Goal: Contribute content

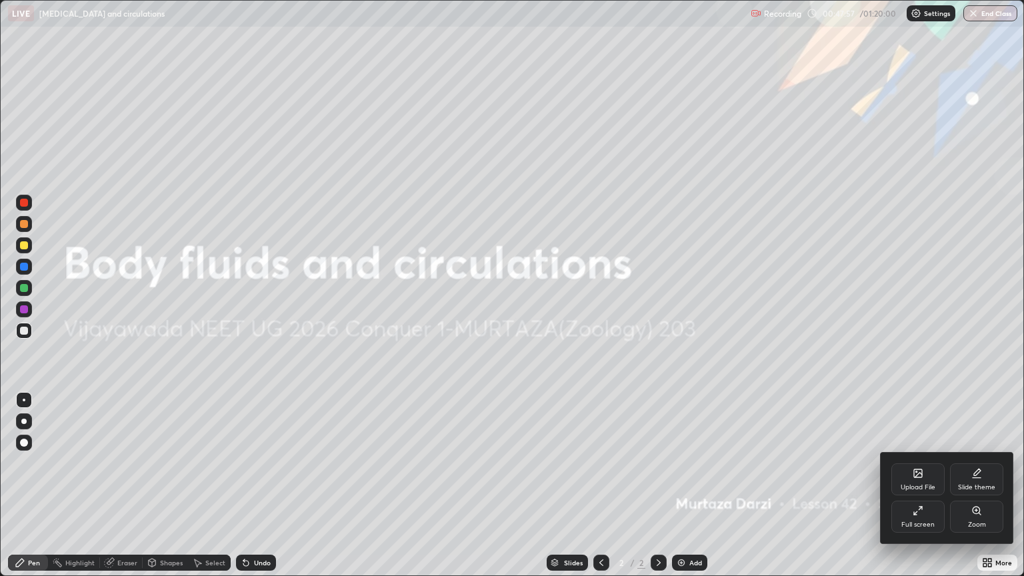
scroll to position [576, 1024]
click at [919, 477] on icon at bounding box center [918, 473] width 8 height 8
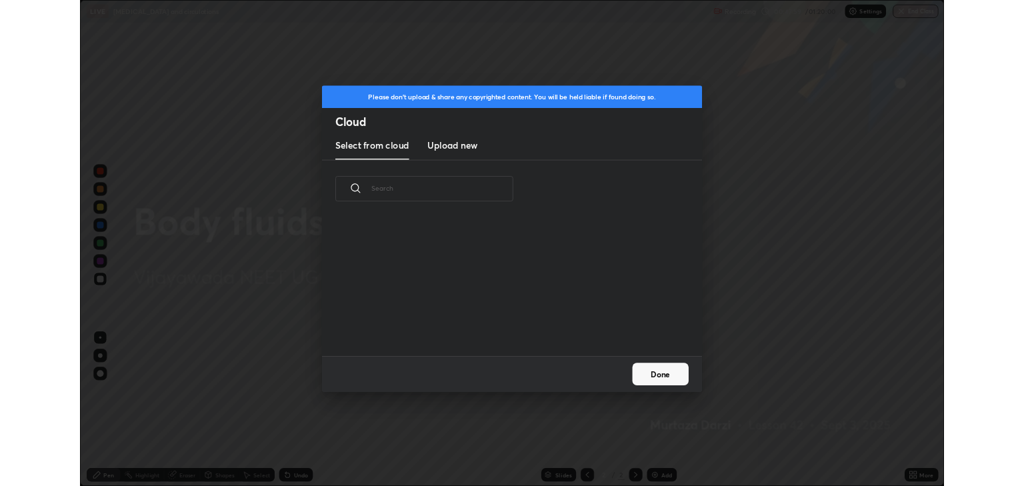
scroll to position [164, 428]
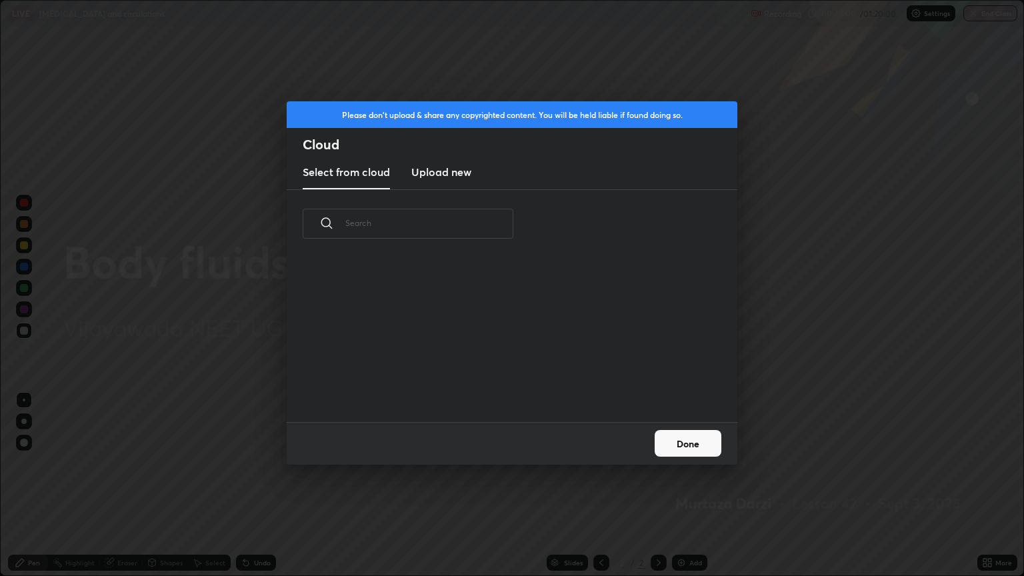
click at [441, 176] on h3 "Upload new" at bounding box center [441, 172] width 60 height 16
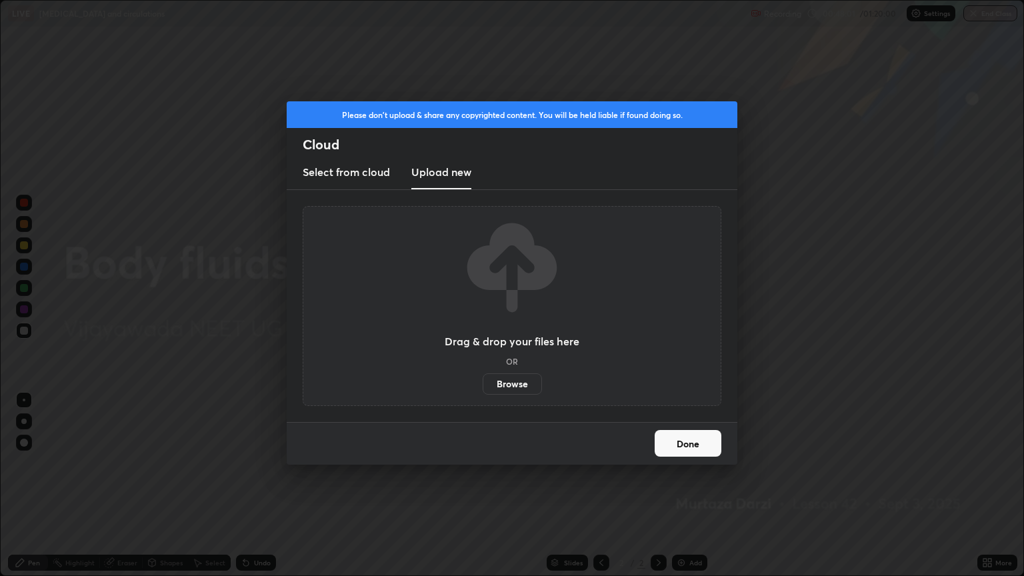
click at [511, 387] on label "Browse" at bounding box center [512, 383] width 59 height 21
click at [483, 387] on input "Browse" at bounding box center [483, 383] width 0 height 21
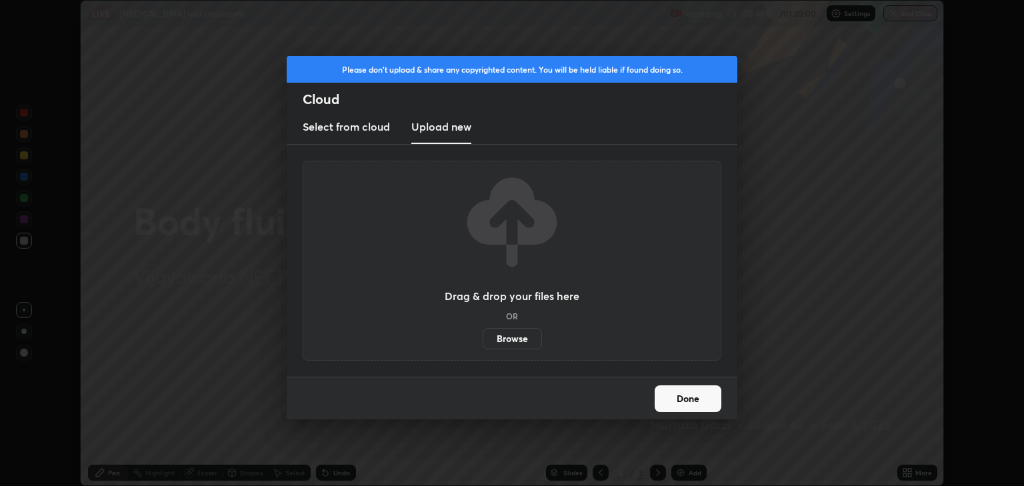
scroll to position [66168, 65631]
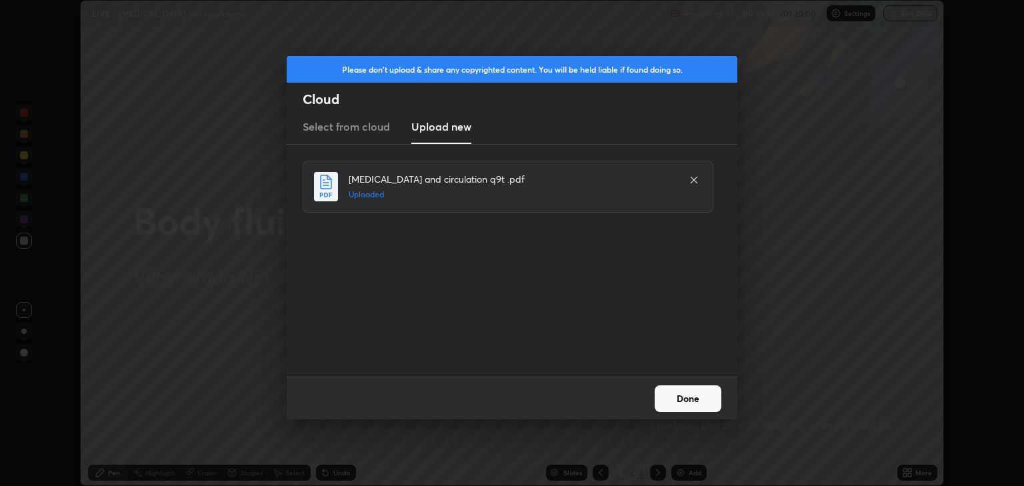
click at [701, 393] on button "Done" at bounding box center [688, 398] width 67 height 27
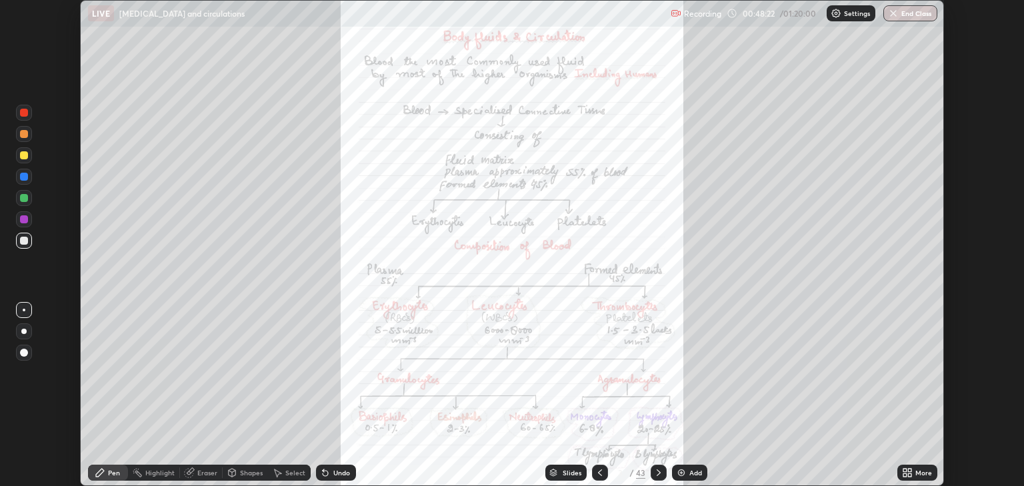
click at [556, 469] on icon at bounding box center [553, 473] width 8 height 8
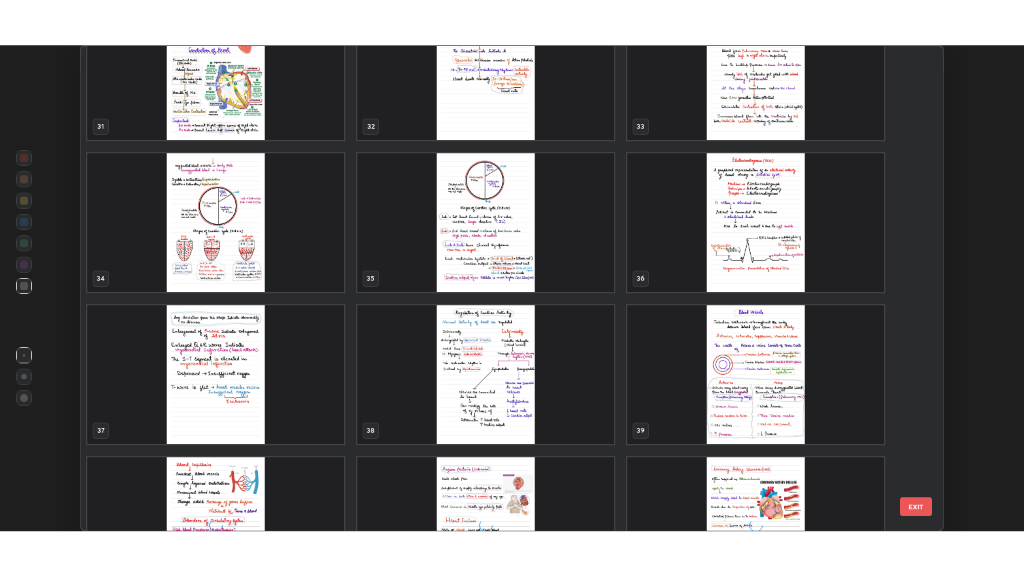
scroll to position [1582, 0]
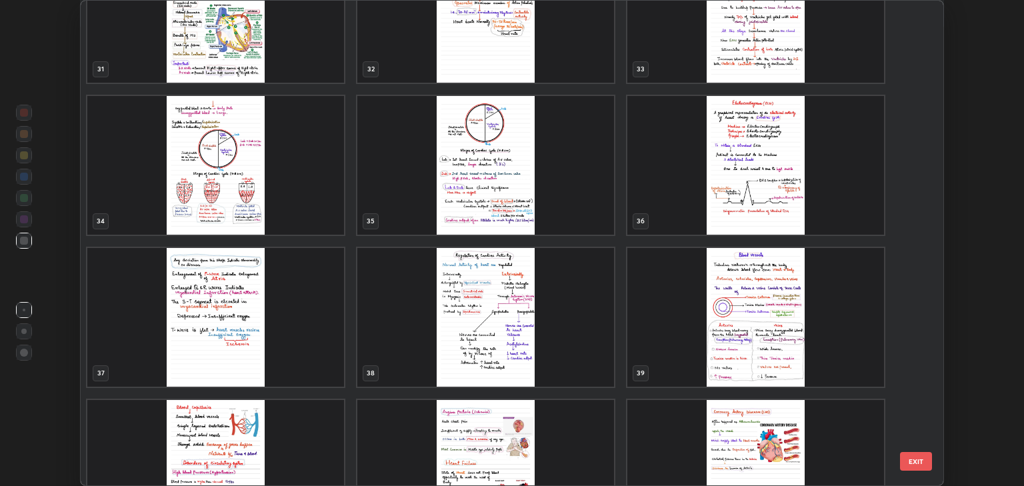
click at [745, 160] on img "grid" at bounding box center [755, 165] width 257 height 139
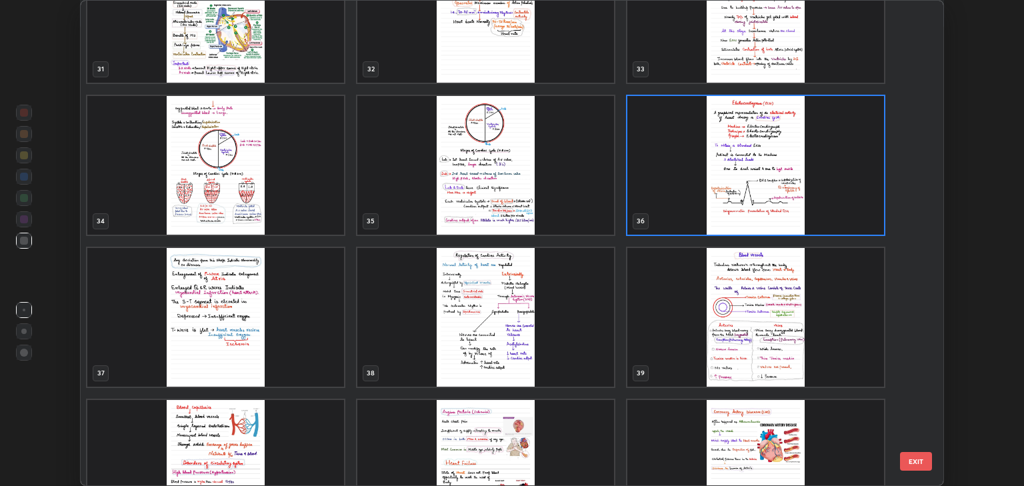
click at [745, 160] on img "grid" at bounding box center [755, 165] width 257 height 139
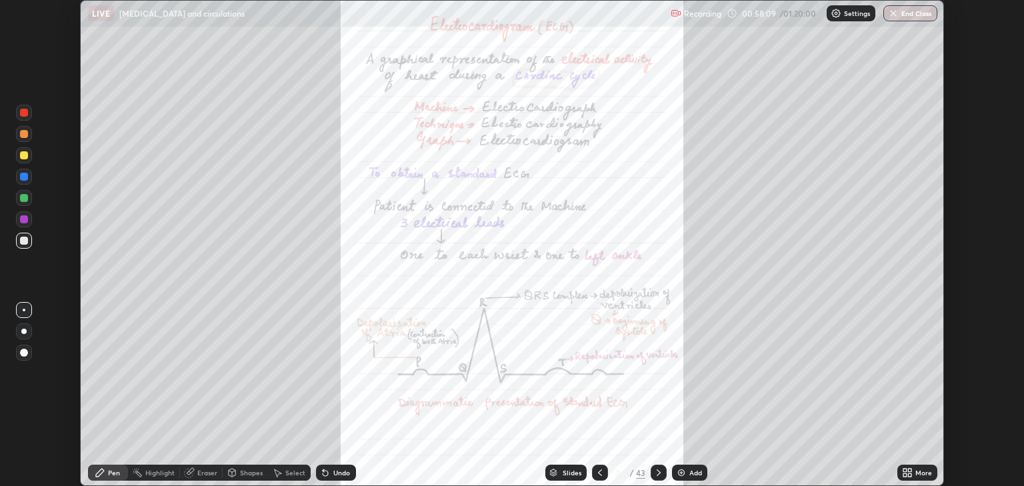
click at [908, 469] on icon at bounding box center [909, 470] width 3 height 3
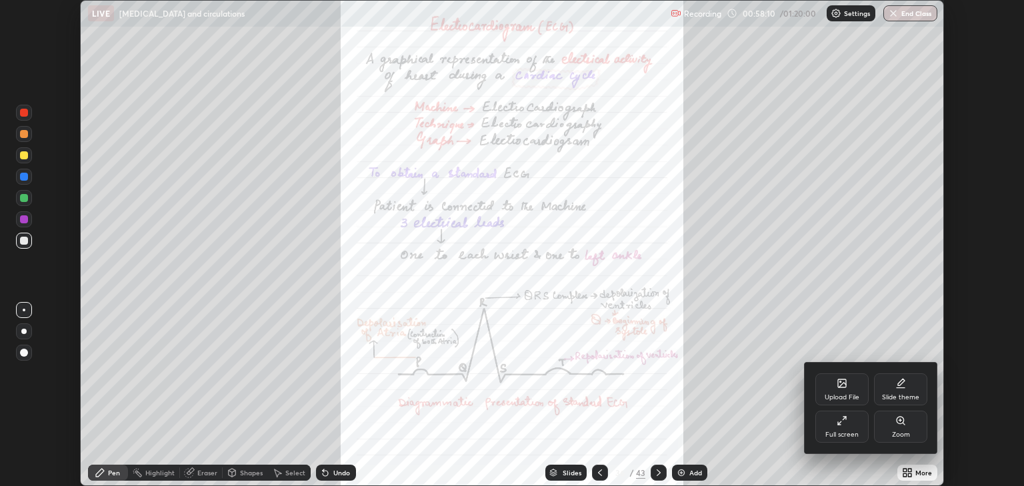
click at [847, 427] on div "Full screen" at bounding box center [841, 427] width 53 height 32
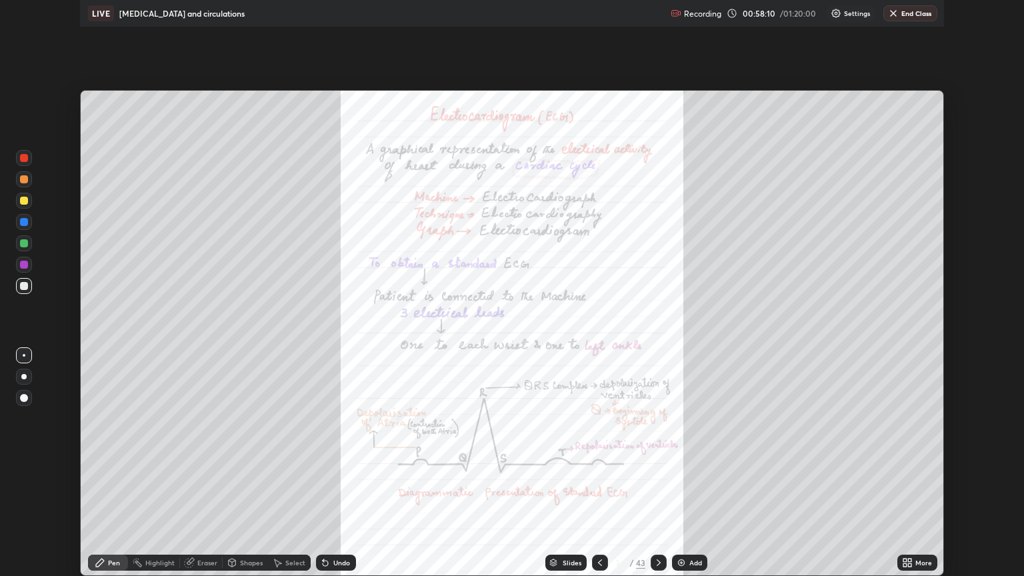
scroll to position [576, 1024]
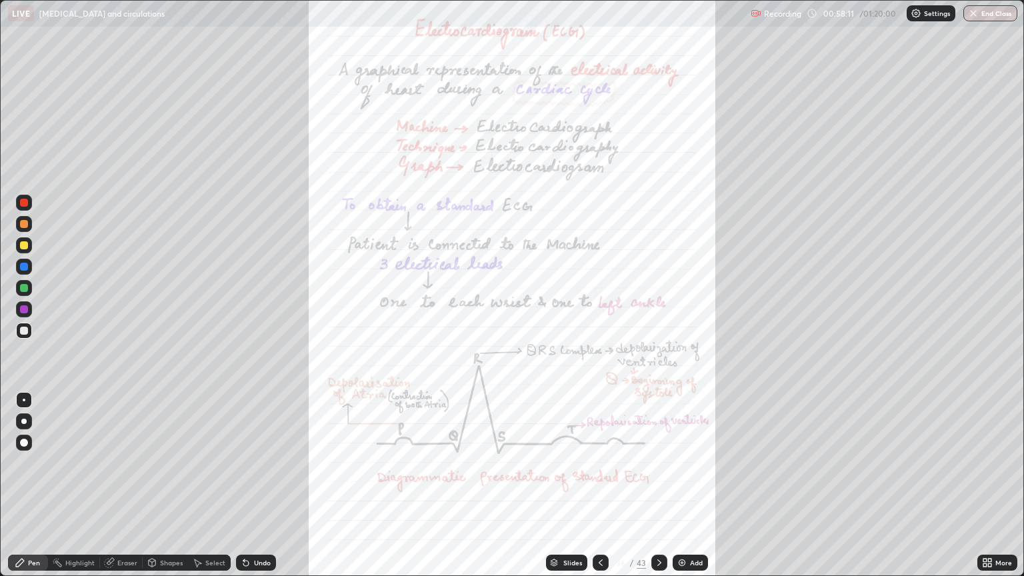
click at [984, 560] on icon at bounding box center [984, 560] width 3 height 3
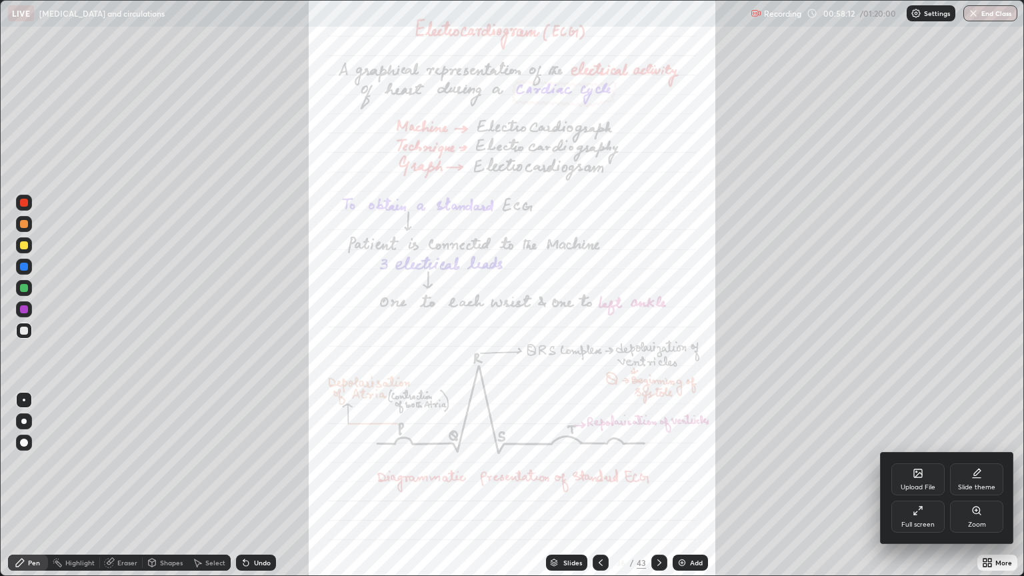
click at [978, 517] on div "Zoom" at bounding box center [976, 517] width 53 height 32
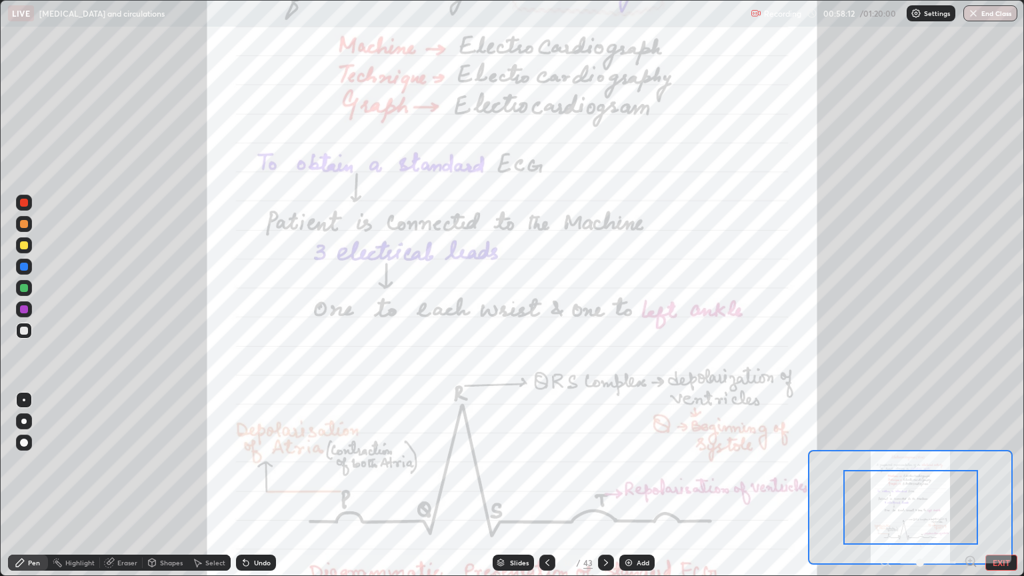
click at [970, 559] on icon at bounding box center [970, 560] width 0 height 3
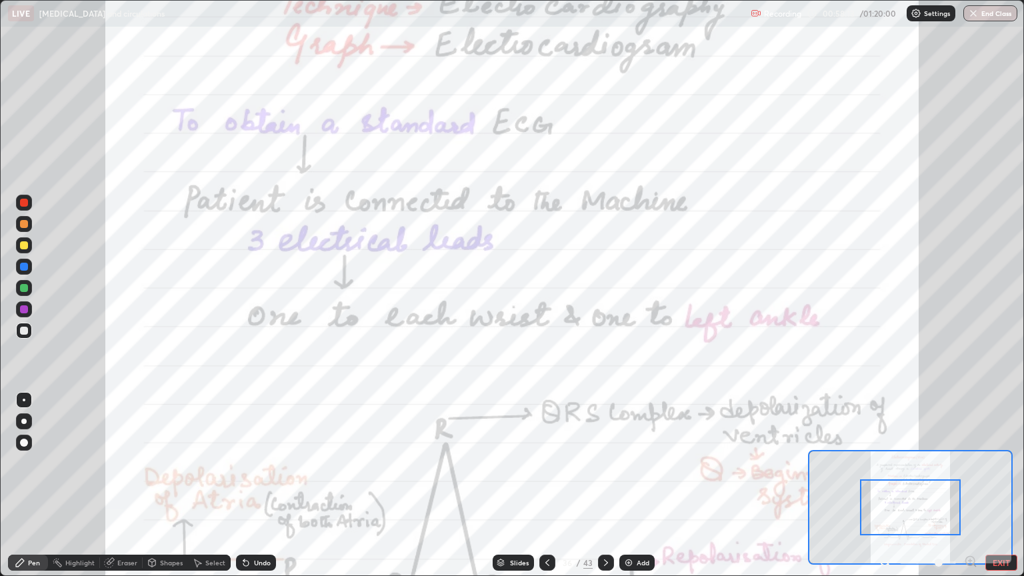
click at [969, 557] on icon at bounding box center [970, 561] width 9 height 9
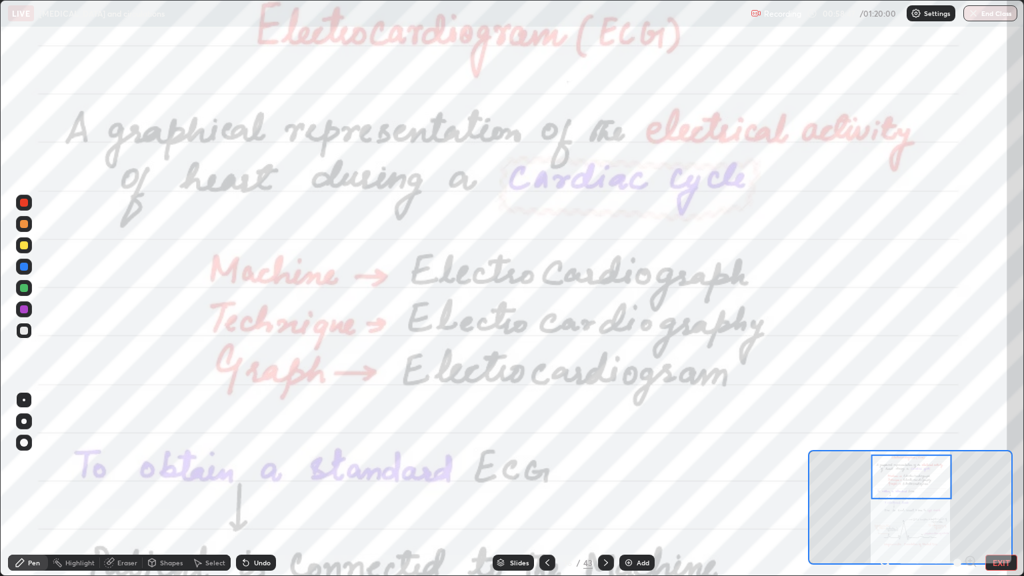
click at [885, 561] on icon at bounding box center [884, 561] width 3 height 0
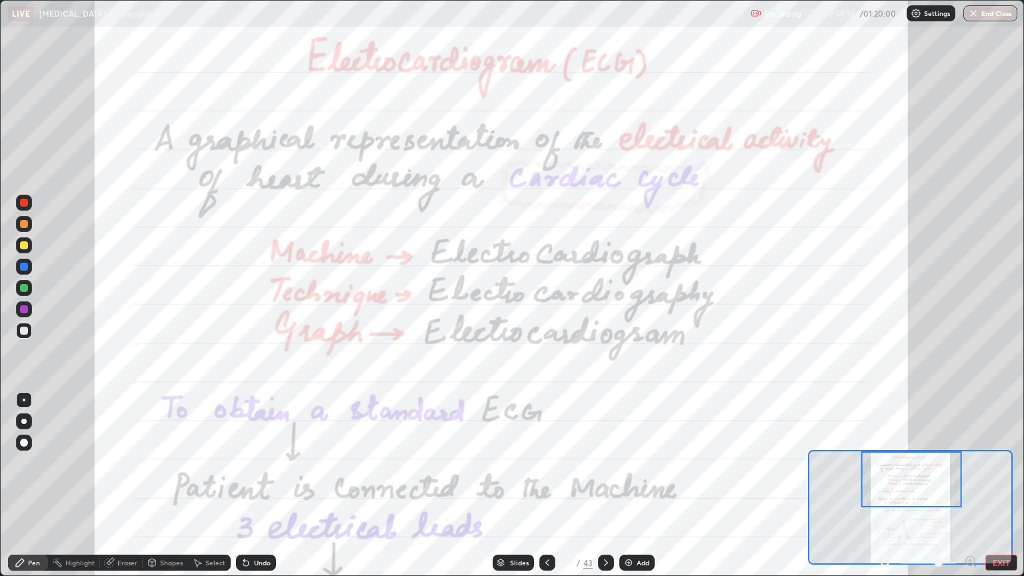
click at [19, 217] on div at bounding box center [24, 224] width 16 height 16
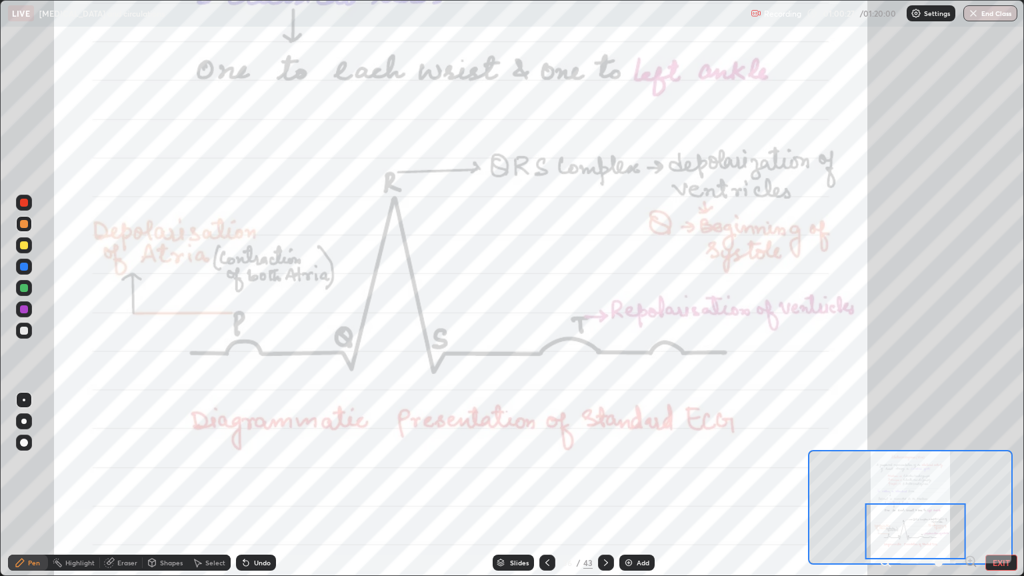
click at [23, 201] on div at bounding box center [24, 203] width 8 height 8
click at [603, 555] on div at bounding box center [606, 563] width 16 height 16
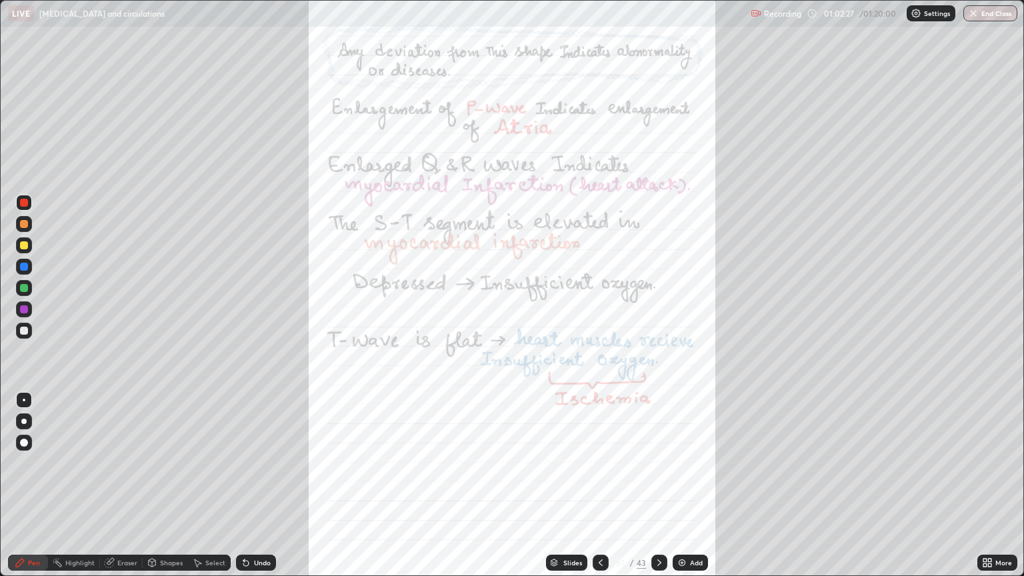
click at [991, 560] on icon at bounding box center [989, 560] width 3 height 3
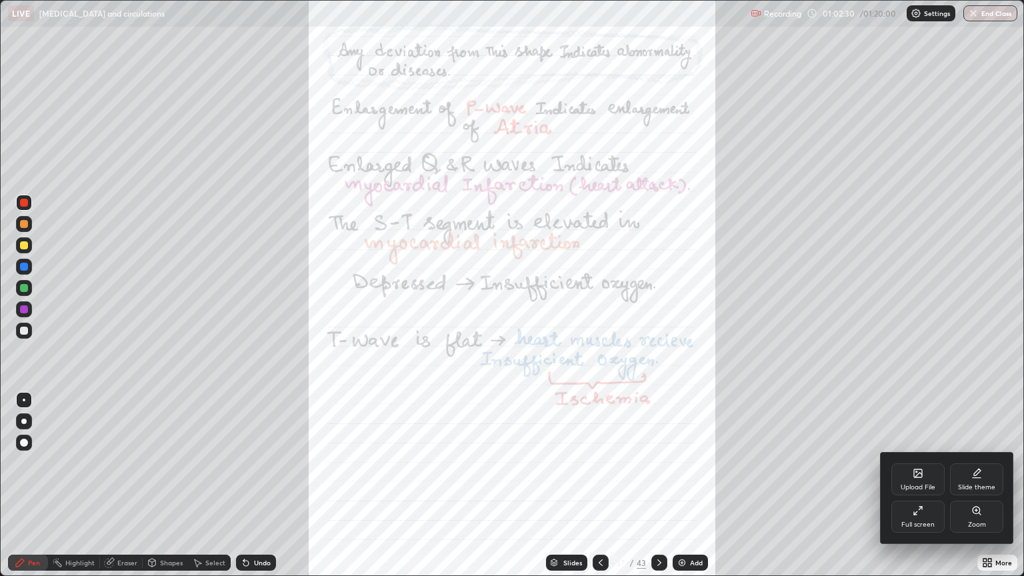
click at [603, 558] on div at bounding box center [512, 288] width 1024 height 576
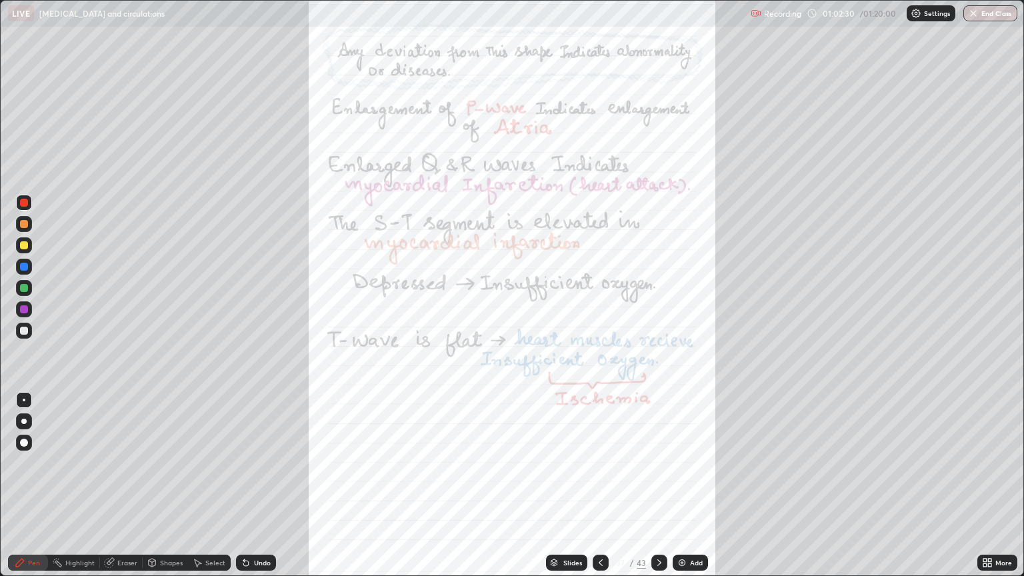
click at [601, 555] on div at bounding box center [601, 563] width 16 height 16
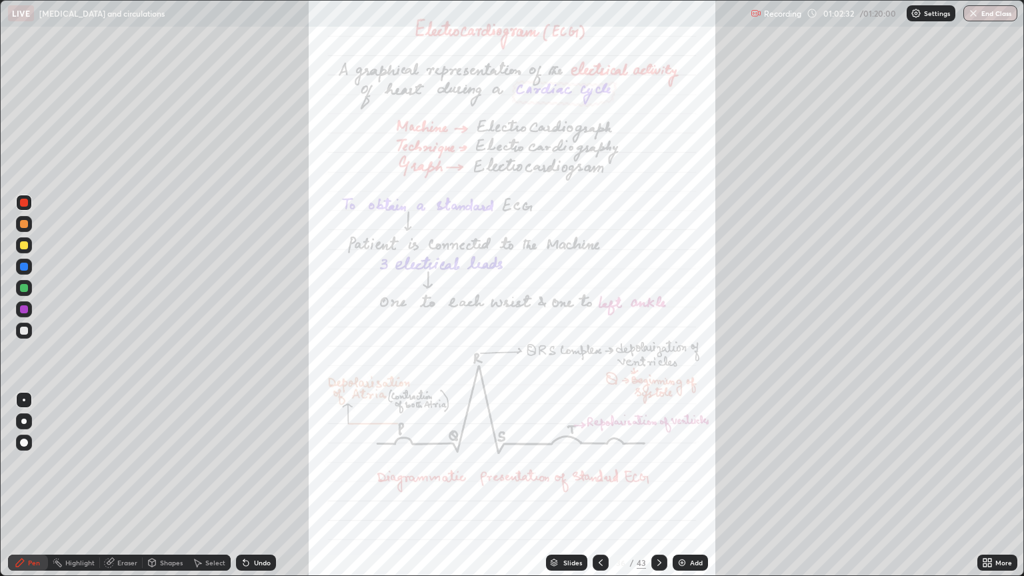
click at [988, 561] on icon at bounding box center [989, 560] width 3 height 3
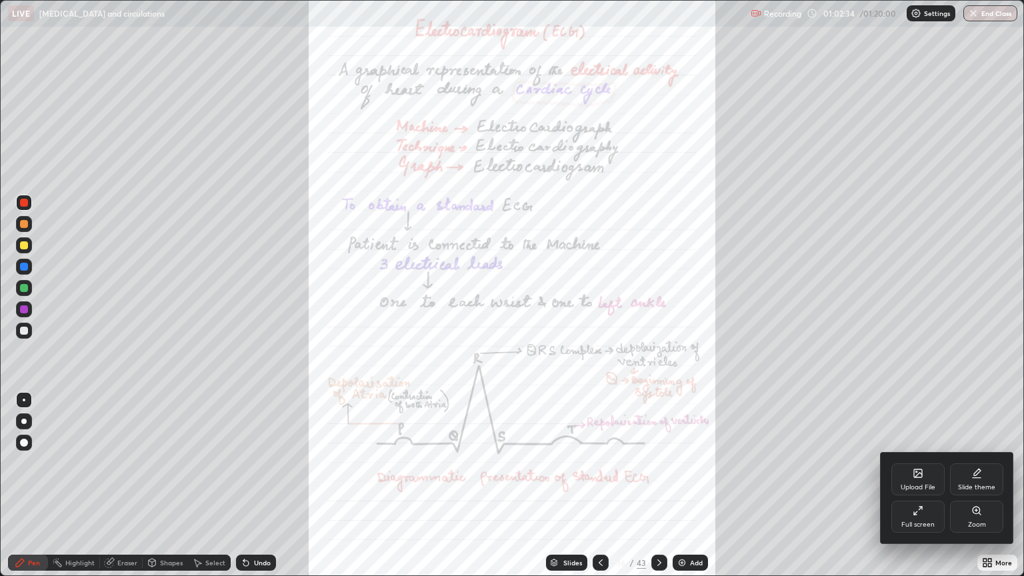
click at [982, 521] on div "Zoom" at bounding box center [977, 524] width 18 height 7
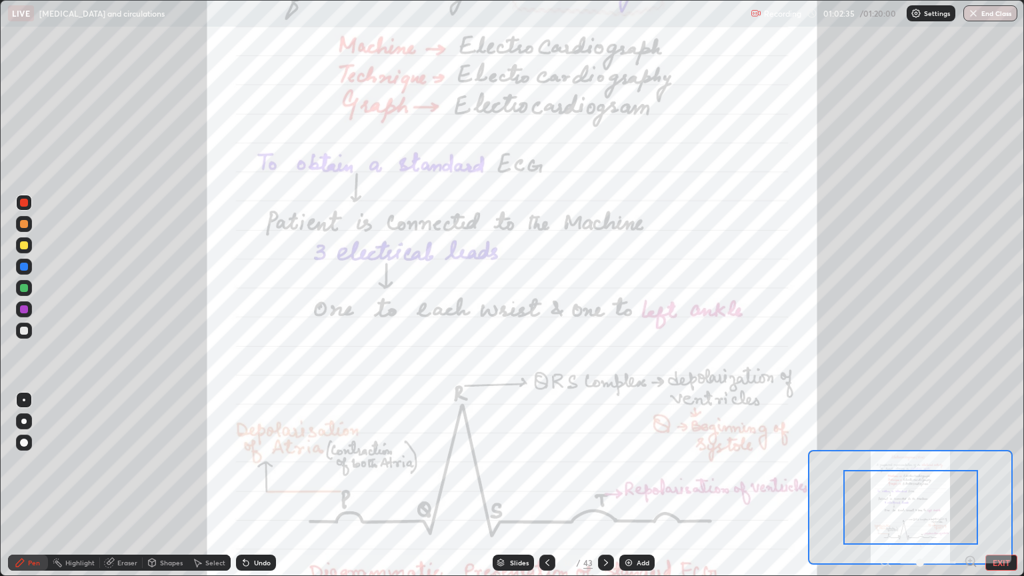
click at [974, 555] on icon at bounding box center [970, 561] width 13 height 13
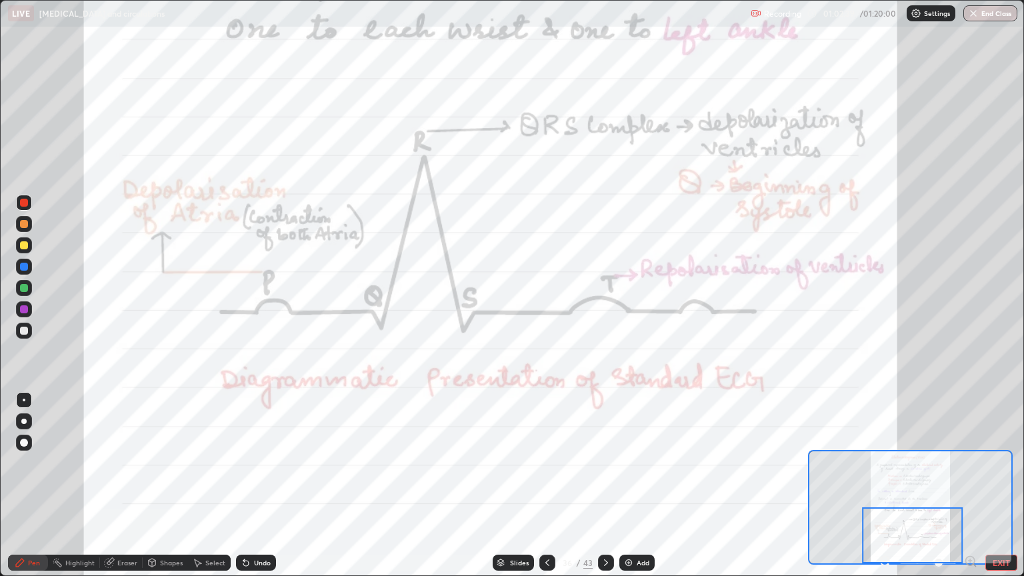
click at [25, 203] on div at bounding box center [24, 203] width 8 height 8
click at [117, 563] on div "Eraser" at bounding box center [127, 562] width 20 height 7
click at [23, 541] on span "Erase all" at bounding box center [24, 539] width 15 height 8
click at [604, 562] on icon at bounding box center [606, 562] width 11 height 11
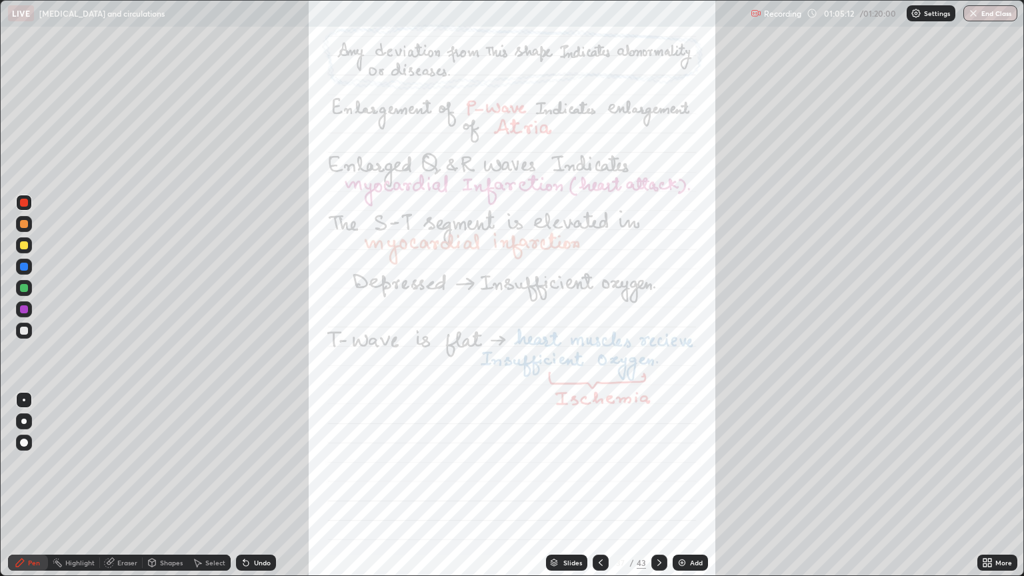
click at [663, 556] on div at bounding box center [659, 563] width 16 height 16
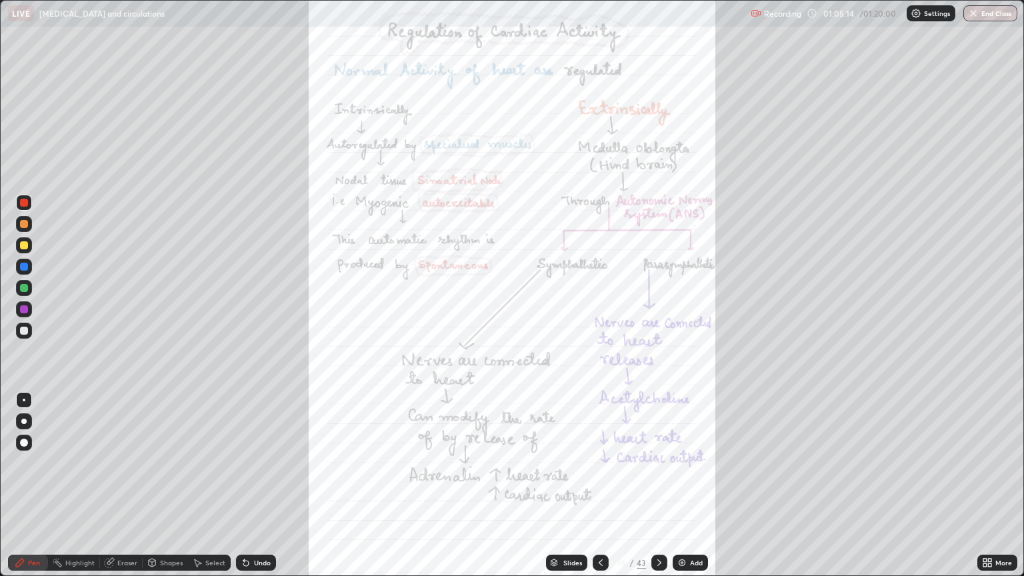
click at [988, 559] on icon at bounding box center [989, 560] width 3 height 3
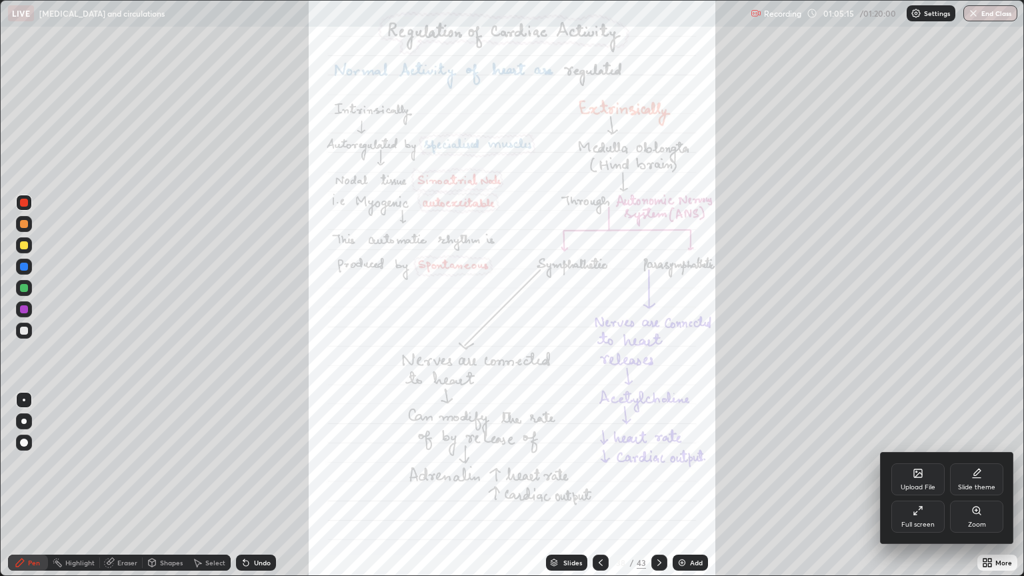
click at [973, 513] on icon at bounding box center [976, 510] width 11 height 11
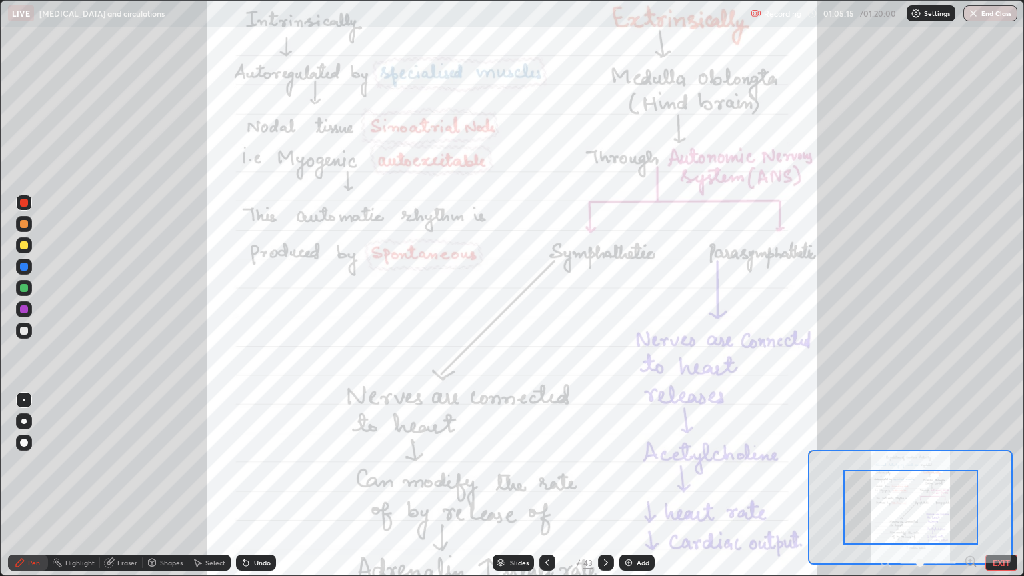
click at [970, 561] on icon at bounding box center [969, 561] width 3 height 0
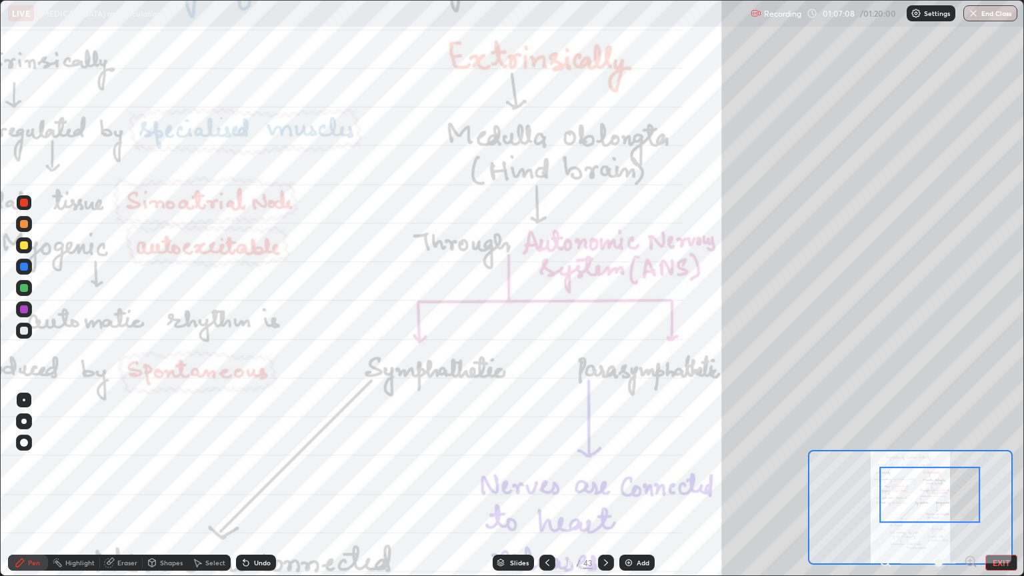
click at [944, 485] on div at bounding box center [929, 495] width 101 height 56
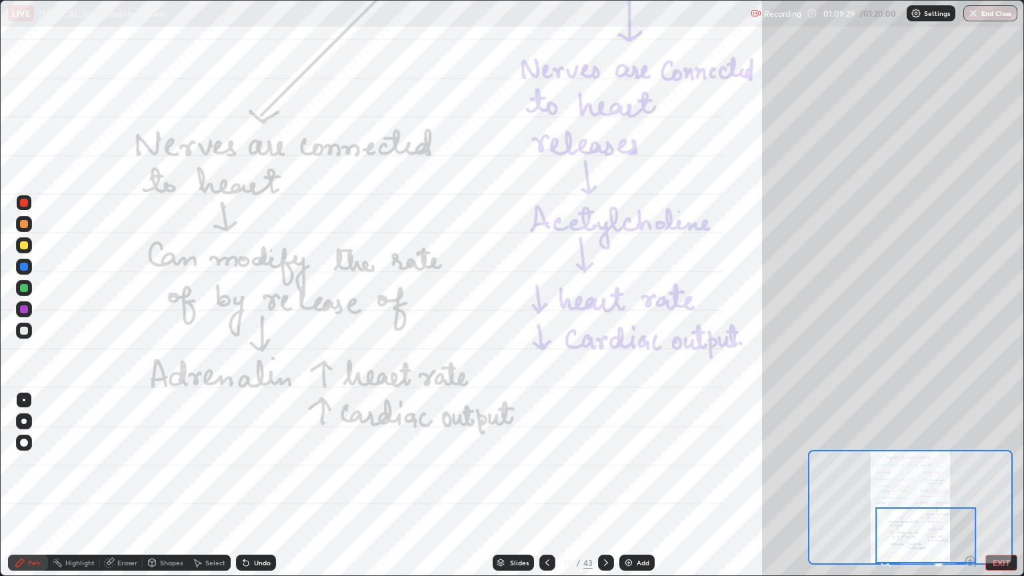
click at [598, 563] on div at bounding box center [606, 563] width 16 height 16
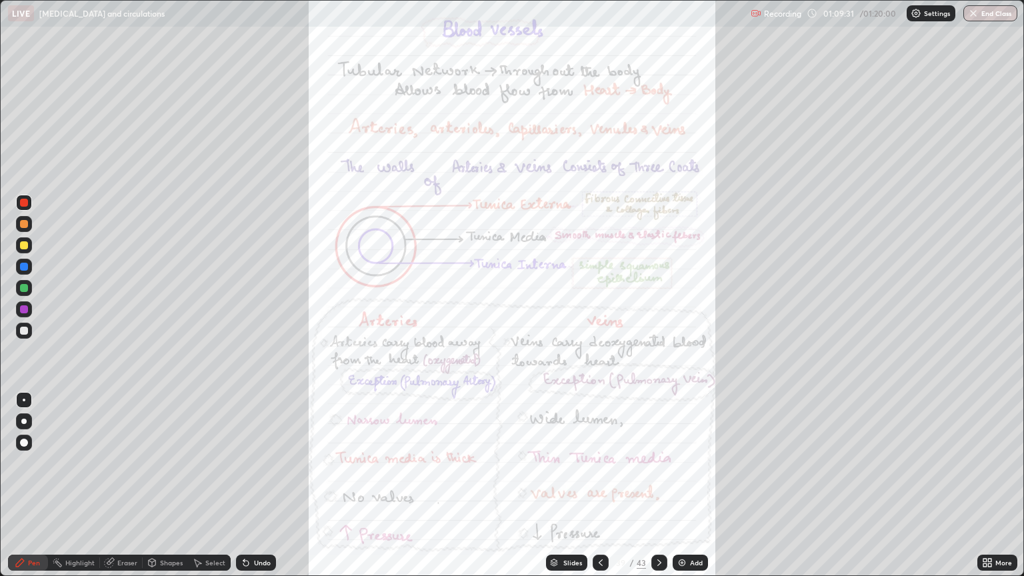
click at [995, 559] on div "More" at bounding box center [1003, 562] width 17 height 7
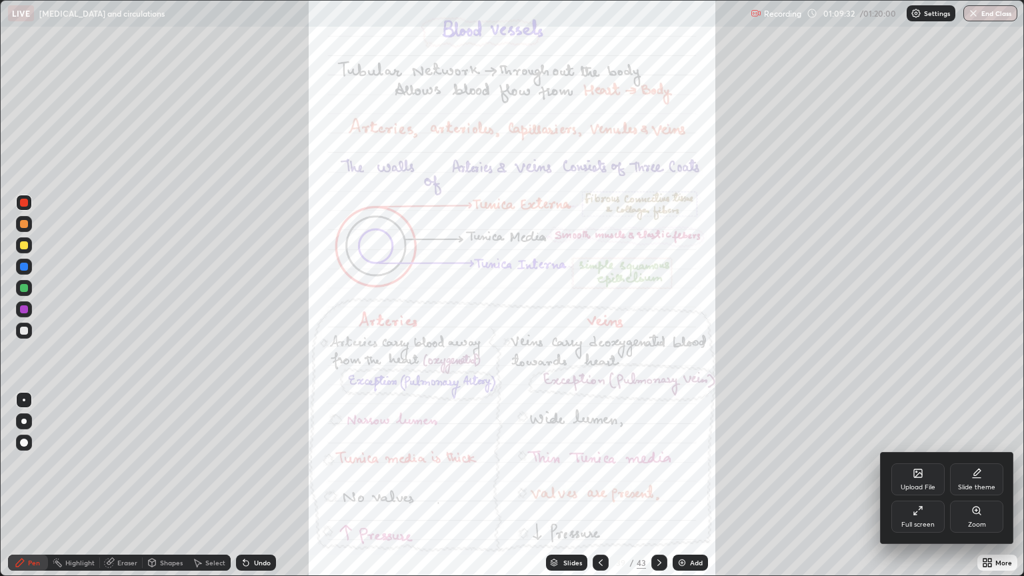
click at [975, 517] on div "Zoom" at bounding box center [976, 517] width 53 height 32
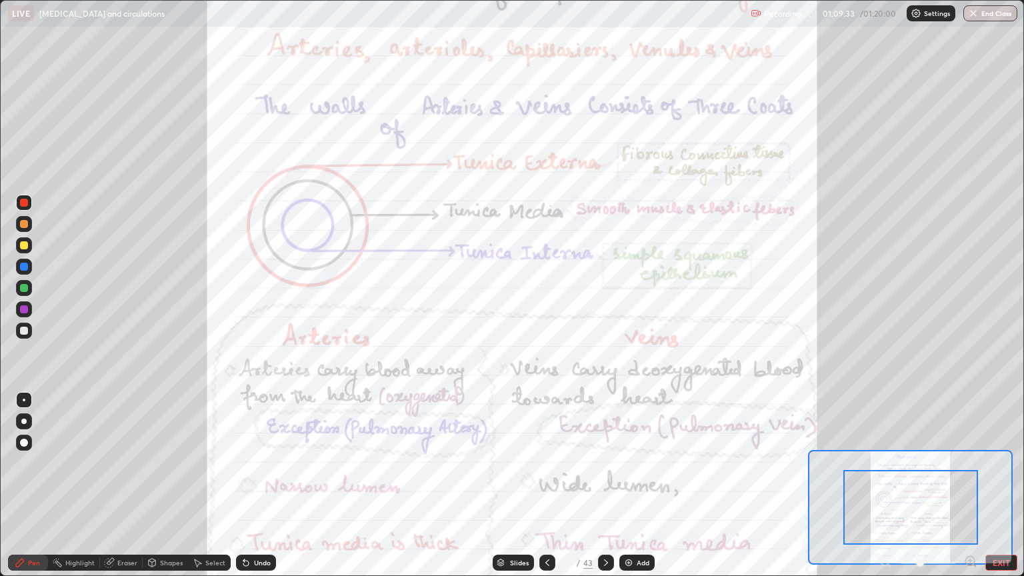
click at [970, 561] on icon at bounding box center [969, 561] width 3 height 0
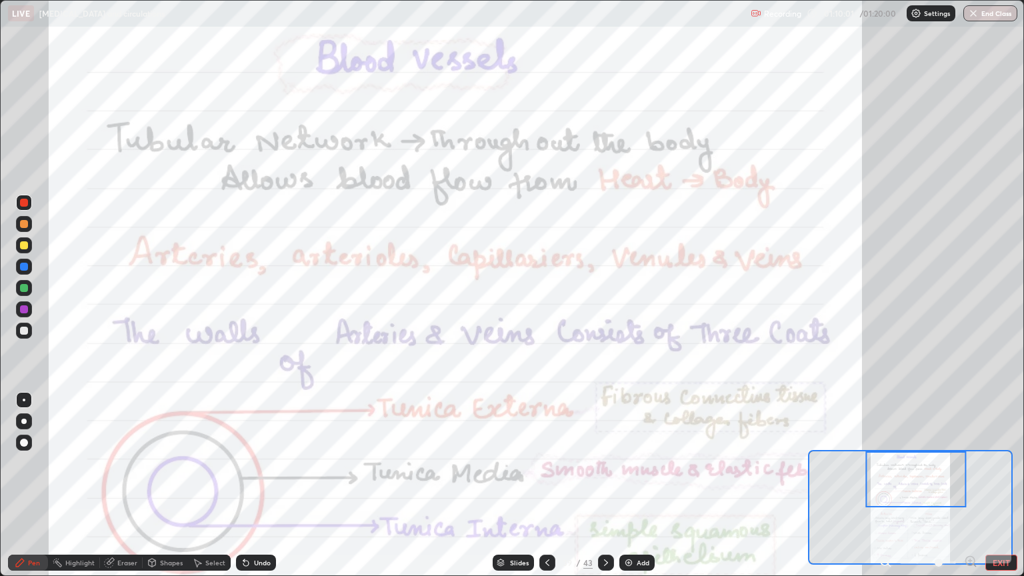
click at [27, 226] on div at bounding box center [24, 224] width 8 height 8
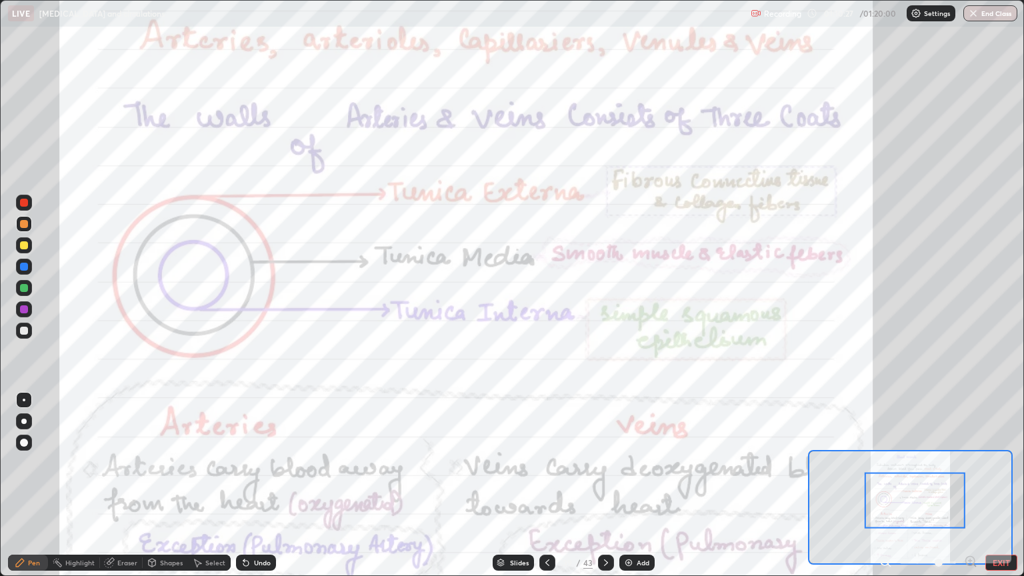
click at [23, 205] on div at bounding box center [24, 203] width 8 height 8
click at [26, 203] on div at bounding box center [24, 203] width 8 height 8
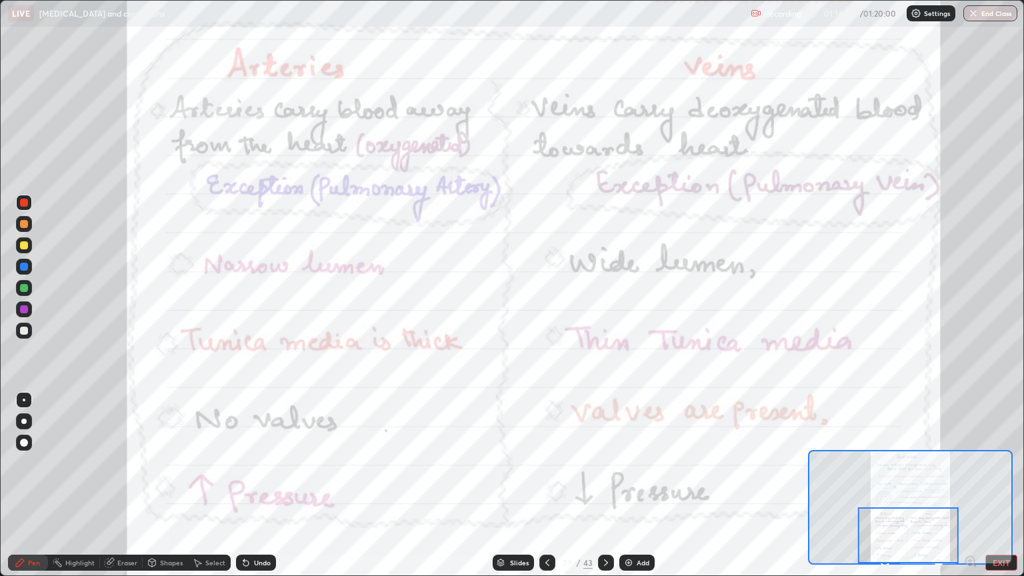
click at [602, 567] on icon at bounding box center [606, 562] width 11 height 11
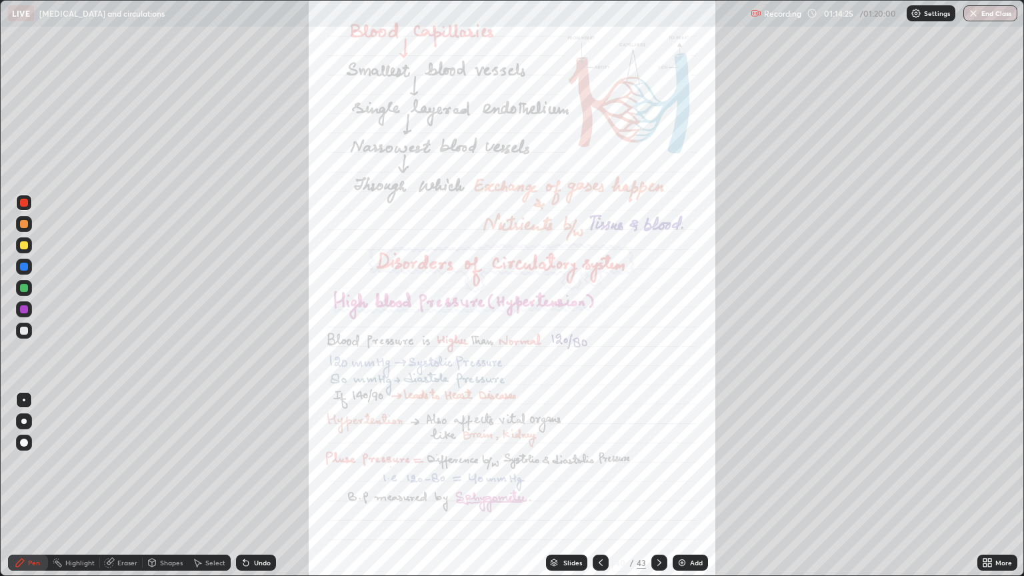
click at [984, 559] on icon at bounding box center [984, 560] width 3 height 3
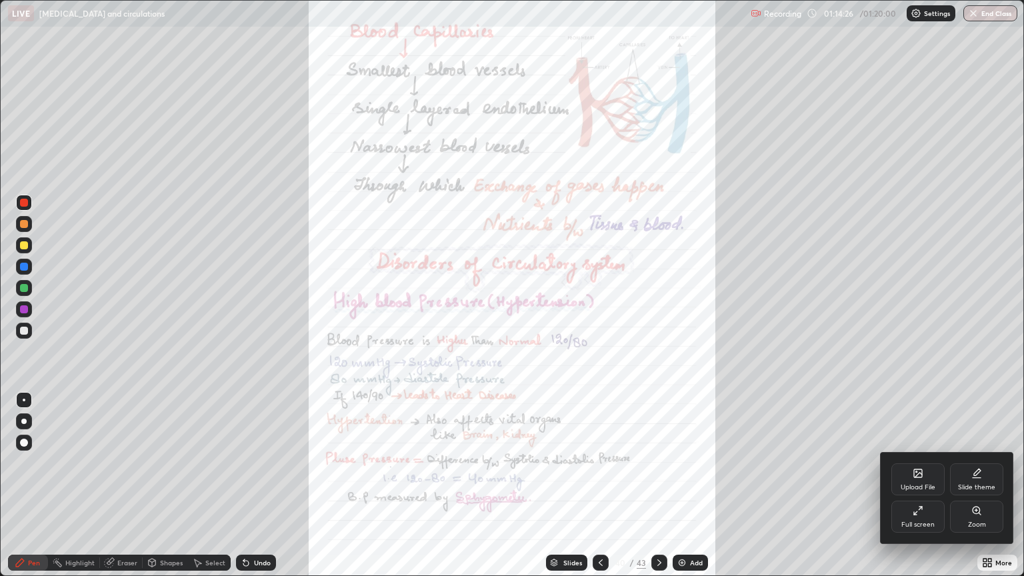
click at [977, 514] on icon at bounding box center [976, 510] width 11 height 11
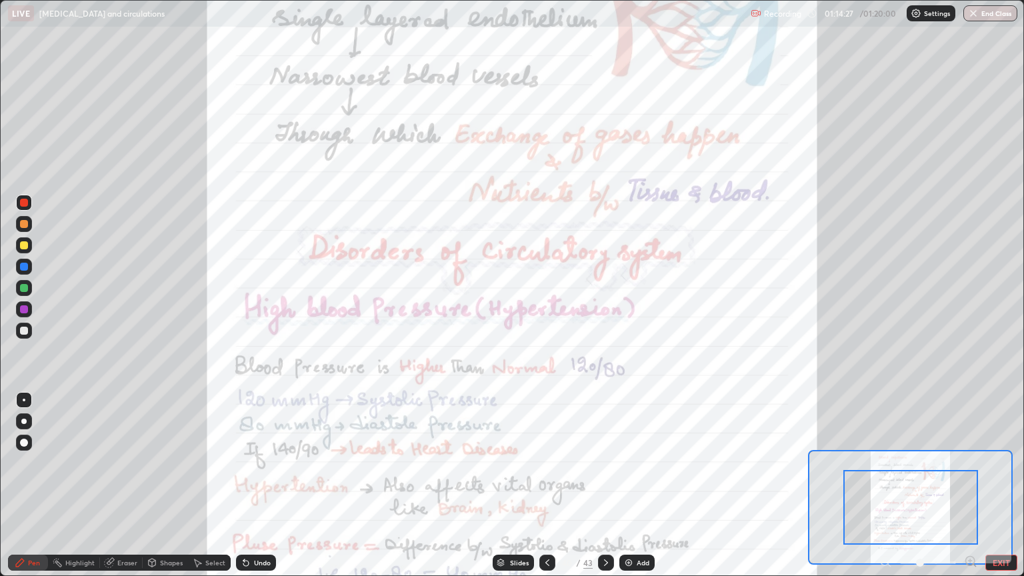
click at [969, 561] on icon at bounding box center [969, 561] width 3 height 0
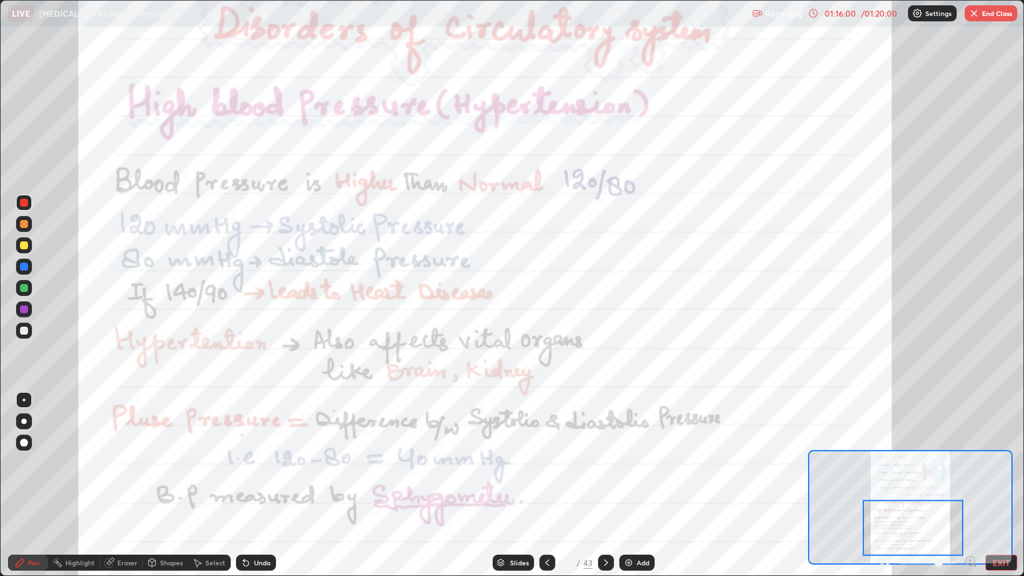
click at [609, 557] on icon at bounding box center [606, 562] width 11 height 11
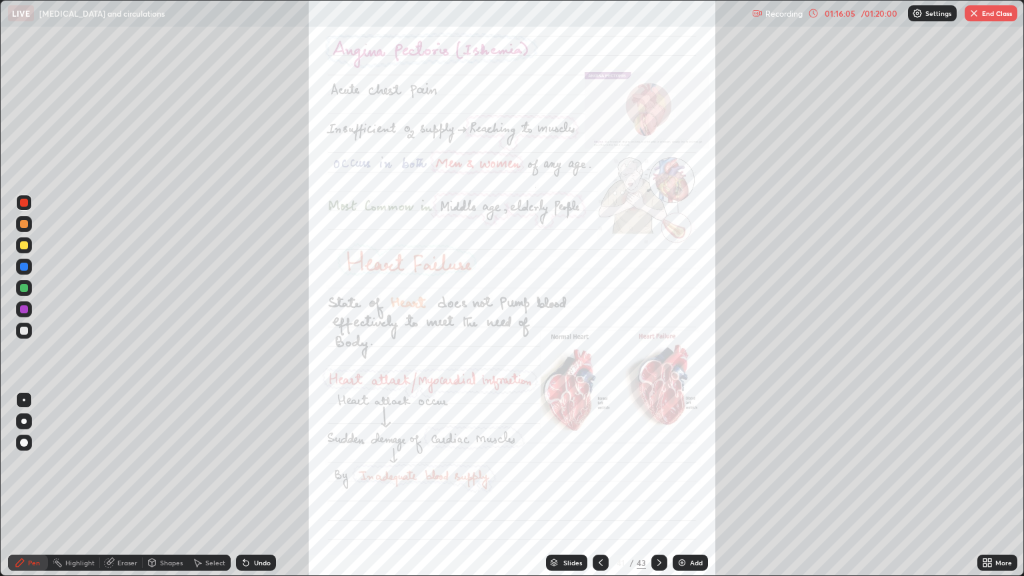
click at [991, 559] on icon at bounding box center [989, 560] width 3 height 3
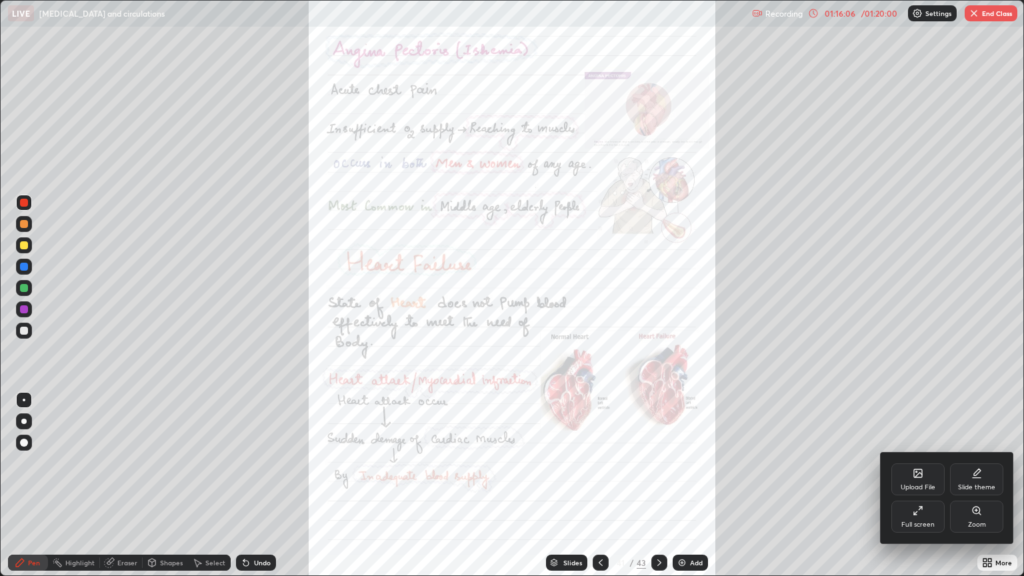
click at [978, 517] on div "Zoom" at bounding box center [976, 517] width 53 height 32
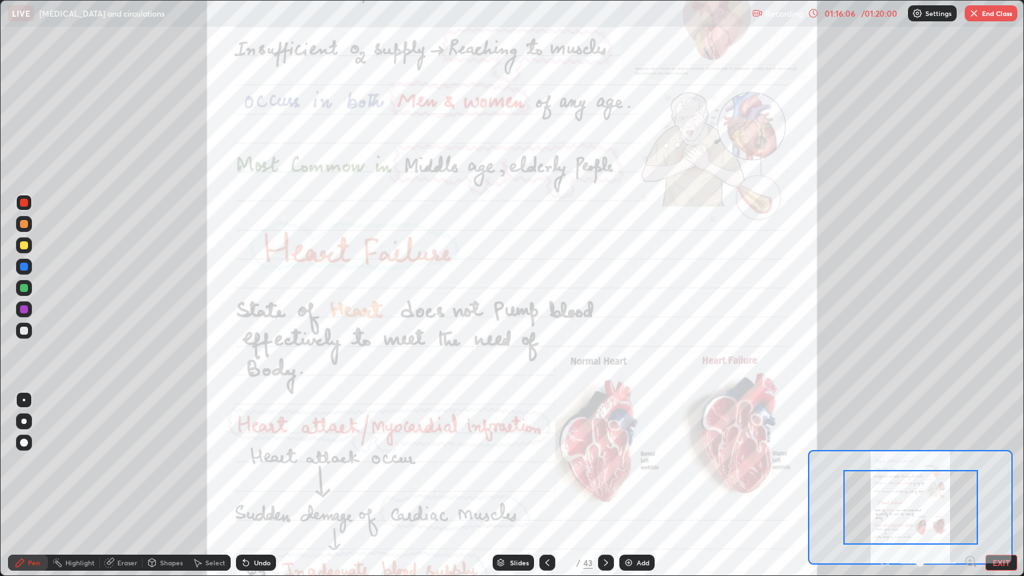
click at [969, 561] on icon at bounding box center [969, 561] width 3 height 0
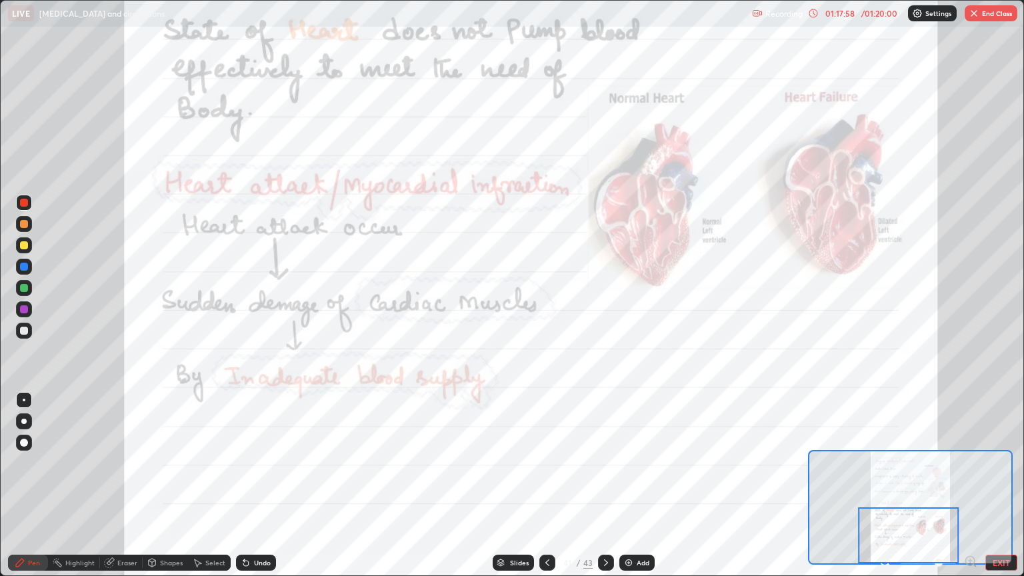
click at [605, 555] on div at bounding box center [606, 563] width 16 height 16
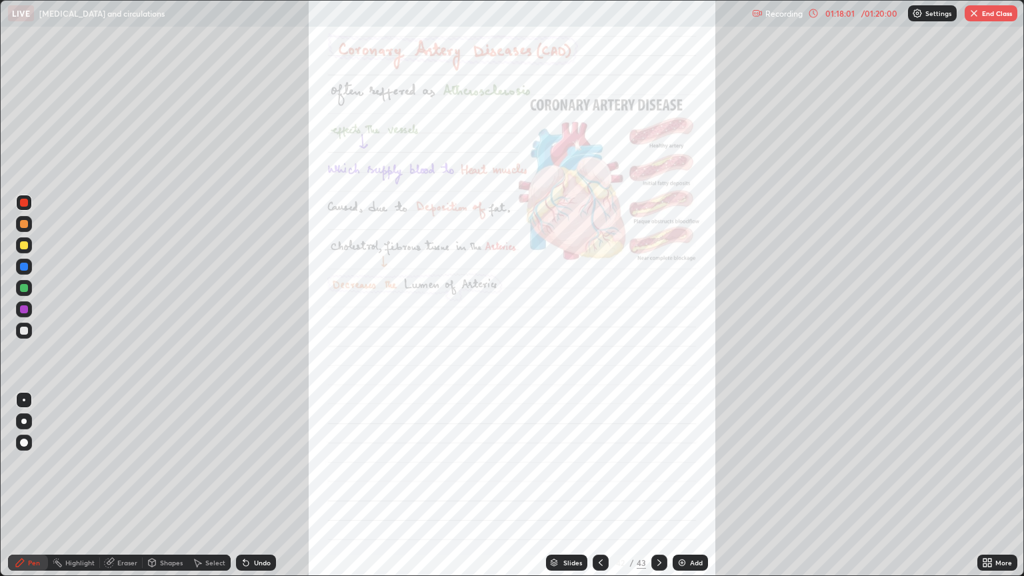
click at [605, 561] on div at bounding box center [601, 563] width 16 height 16
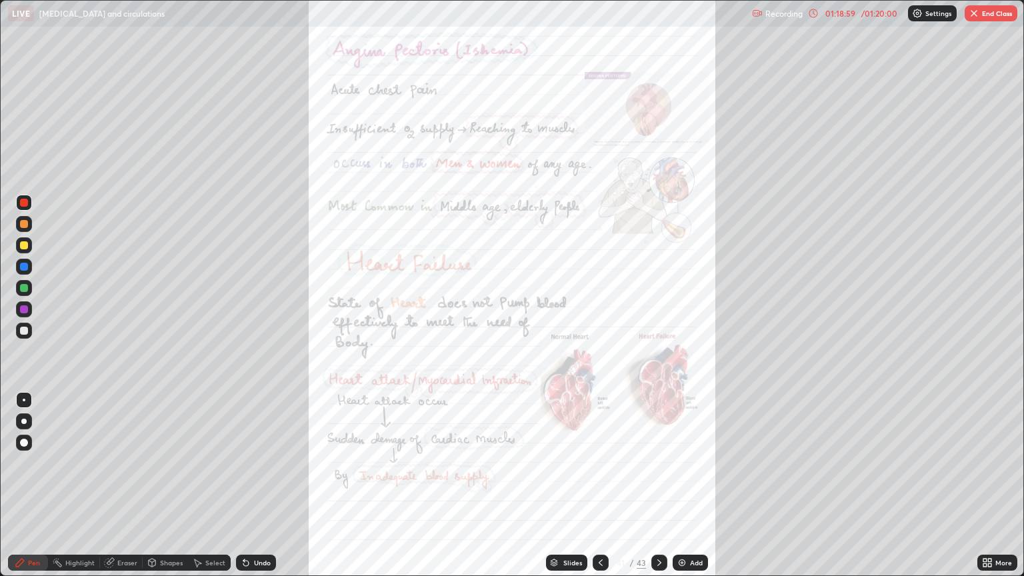
click at [657, 563] on icon at bounding box center [659, 562] width 11 height 11
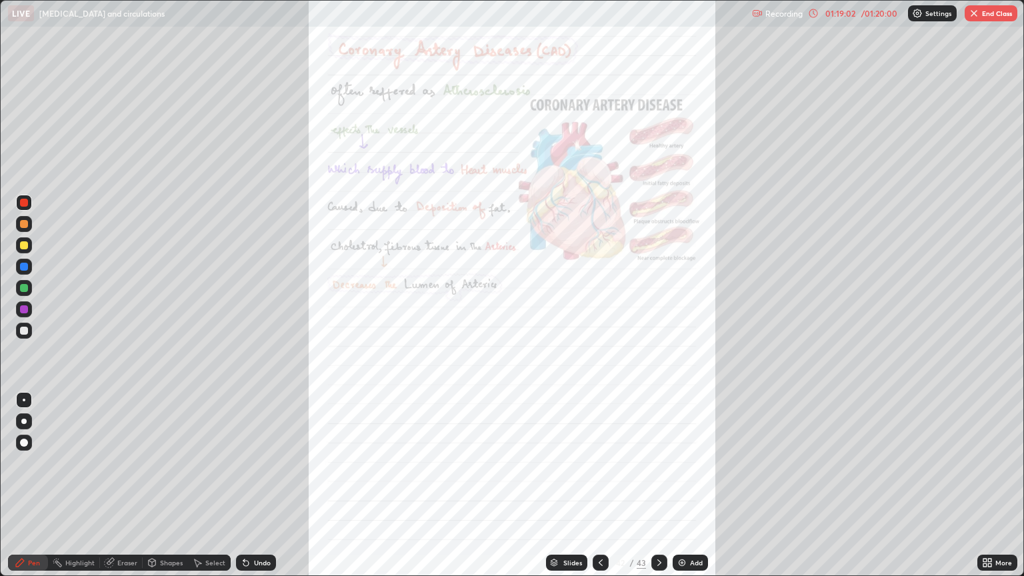
click at [984, 560] on icon at bounding box center [984, 560] width 3 height 3
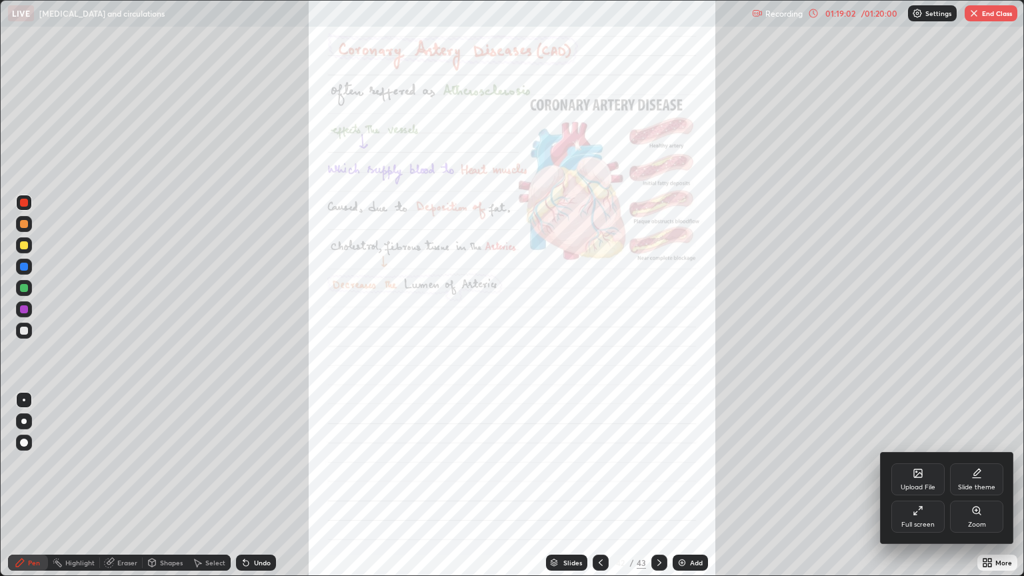
click at [975, 522] on div "Zoom" at bounding box center [977, 524] width 18 height 7
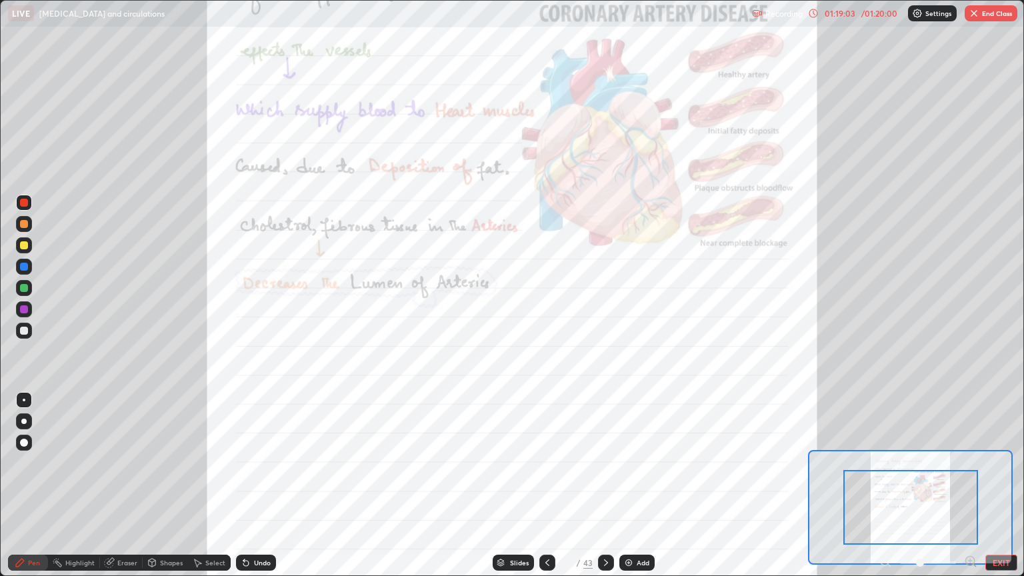
click at [968, 551] on div "Pen Highlight Eraser Shapes Select Undo Slides 42 / 43 Add EXIT" at bounding box center [512, 562] width 1024 height 27
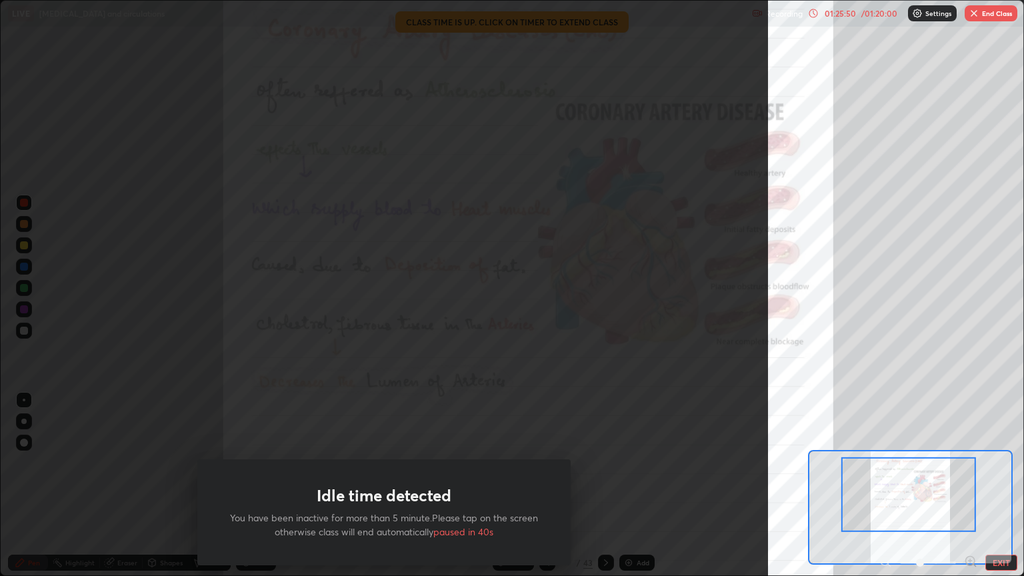
click at [1000, 17] on button "End Class" at bounding box center [990, 13] width 53 height 16
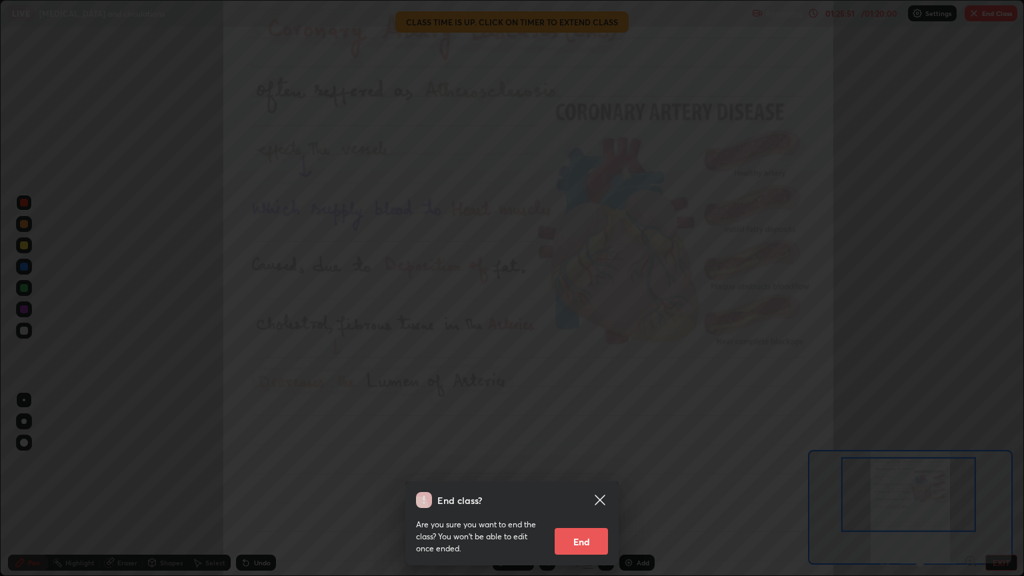
click at [591, 540] on button "End" at bounding box center [581, 541] width 53 height 27
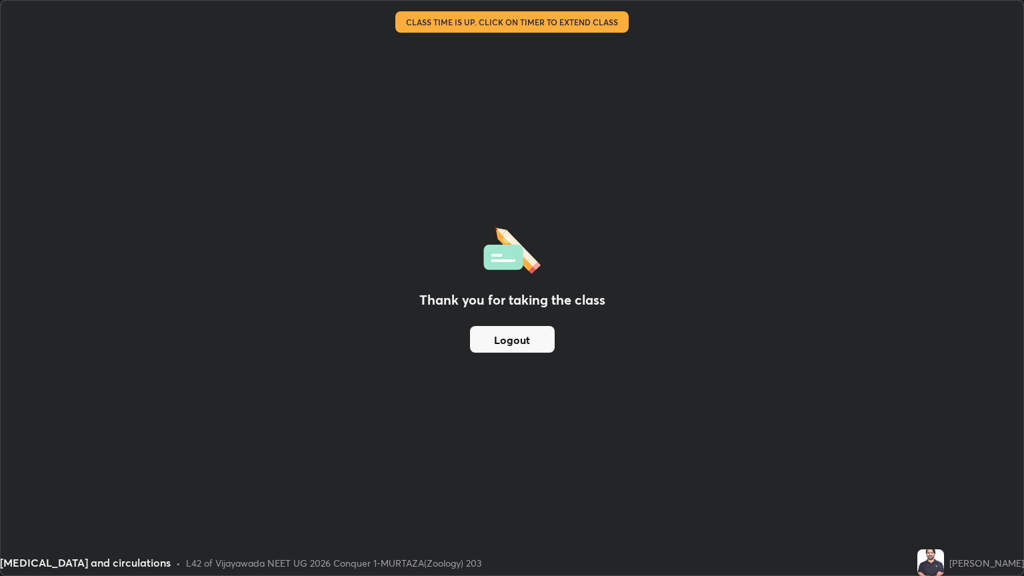
click at [496, 343] on button "Logout" at bounding box center [512, 339] width 85 height 27
click at [501, 339] on button "Logout" at bounding box center [512, 339] width 85 height 27
click at [502, 339] on button "Logout" at bounding box center [512, 339] width 85 height 27
click at [509, 330] on button "Logout" at bounding box center [512, 339] width 85 height 27
click at [509, 335] on button "Logout" at bounding box center [512, 339] width 85 height 27
